Goal: Find specific page/section: Find specific page/section

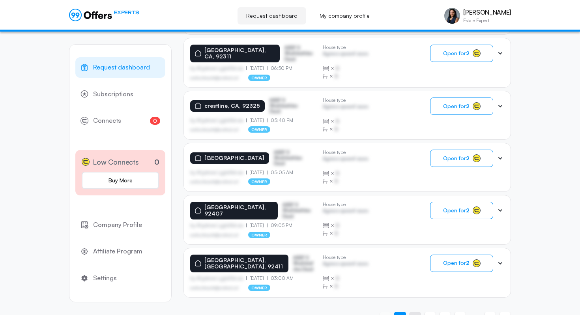
click at [415, 314] on span "2" at bounding box center [414, 317] width 3 height 7
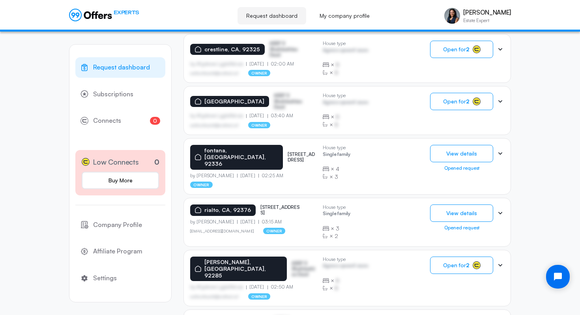
scroll to position [204, 0]
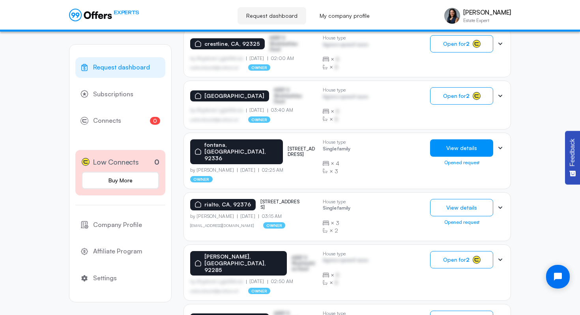
click at [469, 150] on button "View details" at bounding box center [461, 147] width 63 height 17
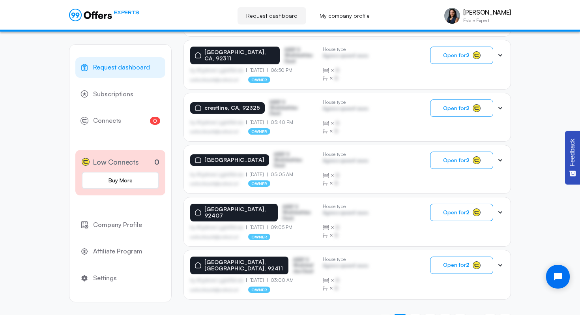
scroll to position [477, 0]
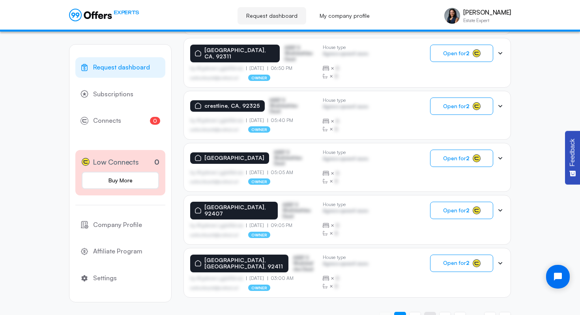
click at [429, 314] on span "3" at bounding box center [430, 317] width 3 height 7
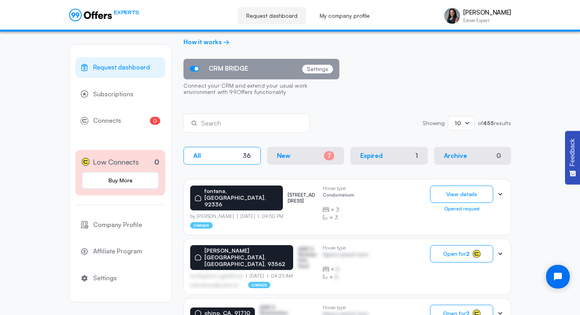
scroll to position [53, 0]
drag, startPoint x: 278, startPoint y: 195, endPoint x: 264, endPoint y: 187, distance: 15.8
click at [288, 193] on p "[STREET_ADDRESS]" at bounding box center [302, 198] width 29 height 11
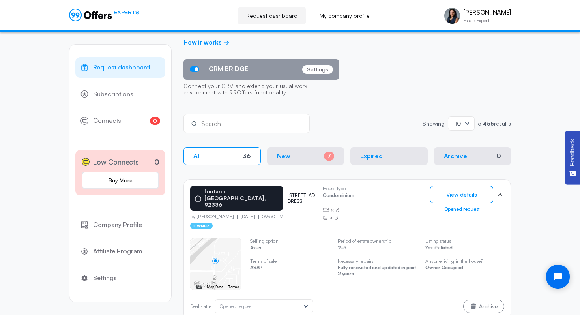
copy p "[STREET_ADDRESS]"
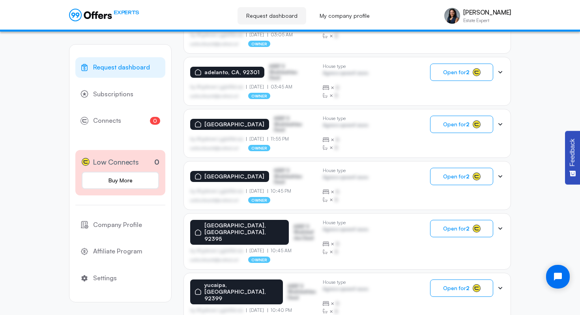
scroll to position [559, 0]
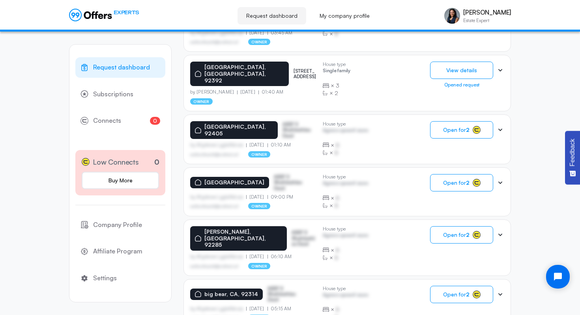
scroll to position [290, 0]
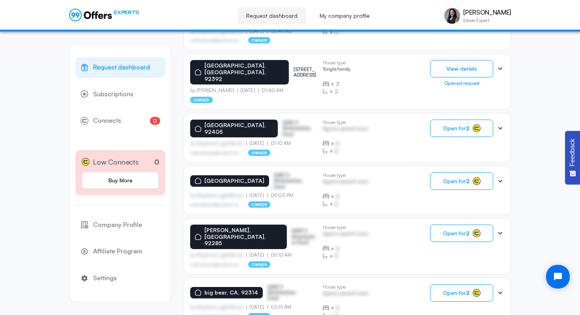
drag, startPoint x: 276, startPoint y: 62, endPoint x: 268, endPoint y: 54, distance: 11.2
click at [267, 60] on div "[GEOGRAPHIC_DATA], [GEOGRAPHIC_DATA], 92392 [STREET_ADDRESS]" at bounding box center [253, 72] width 126 height 24
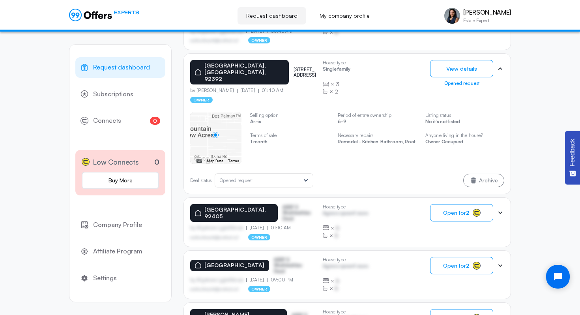
copy p "[STREET_ADDRESS]"
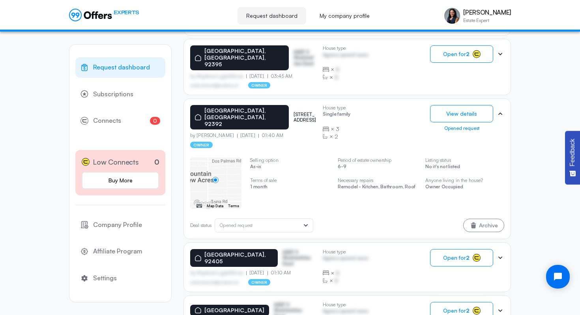
scroll to position [246, 0]
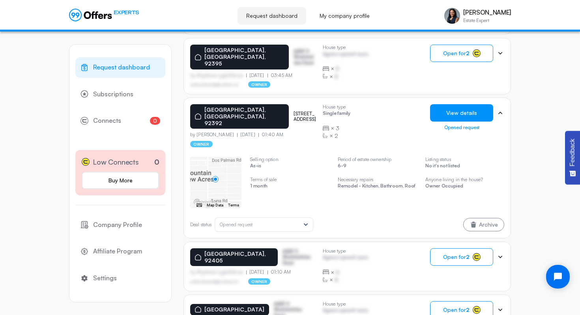
click at [475, 105] on button "View details" at bounding box center [461, 112] width 63 height 17
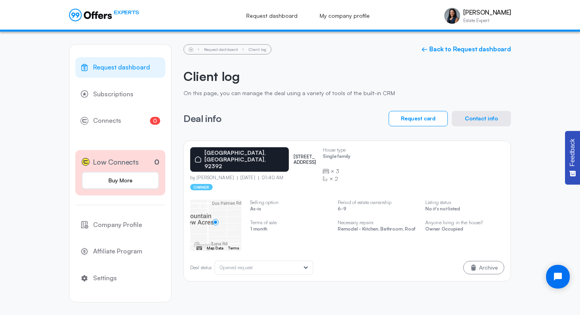
click at [480, 120] on button "Contact info" at bounding box center [481, 118] width 59 height 15
